Goal: Transaction & Acquisition: Register for event/course

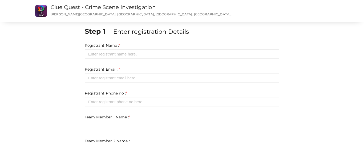
click at [82, 18] on div "Clue Quest - Crime Scene Investigation Clue Quest - Crime Scene Investigation R…" at bounding box center [151, 11] width 206 height 22
click at [91, 10] on link "Clue Quest - Crime Scene Investigation" at bounding box center [103, 7] width 105 height 6
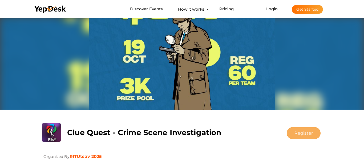
click at [296, 135] on button "Register" at bounding box center [303, 134] width 34 height 12
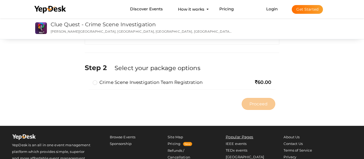
scroll to position [152, 0]
